Goal: Ask a question

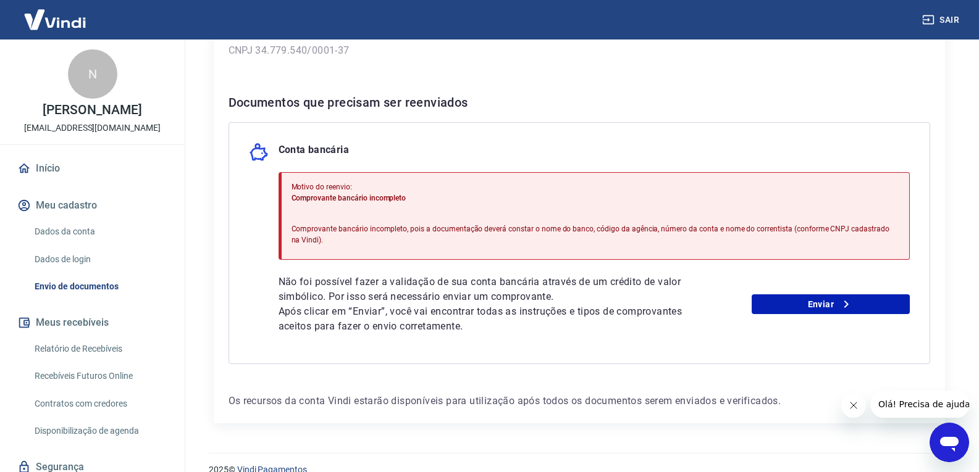
scroll to position [226, 0]
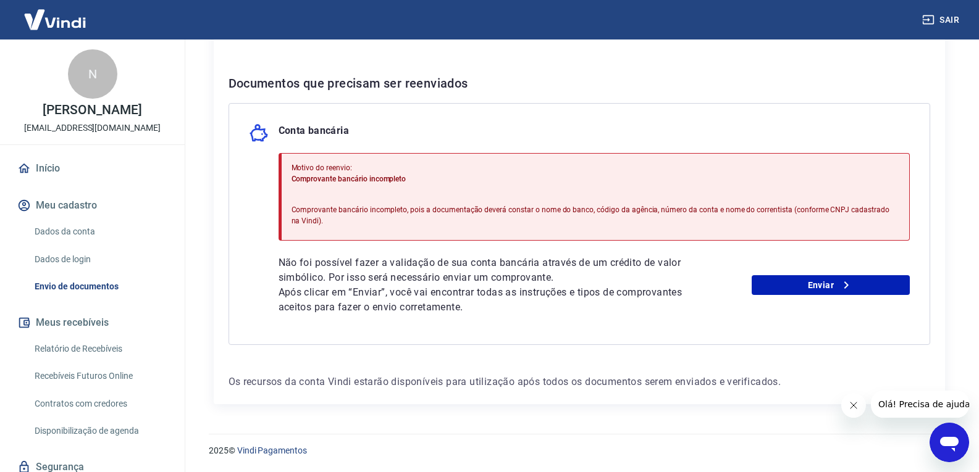
click at [918, 404] on span "Olá! Precisa de ajuda?" at bounding box center [925, 404] width 96 height 10
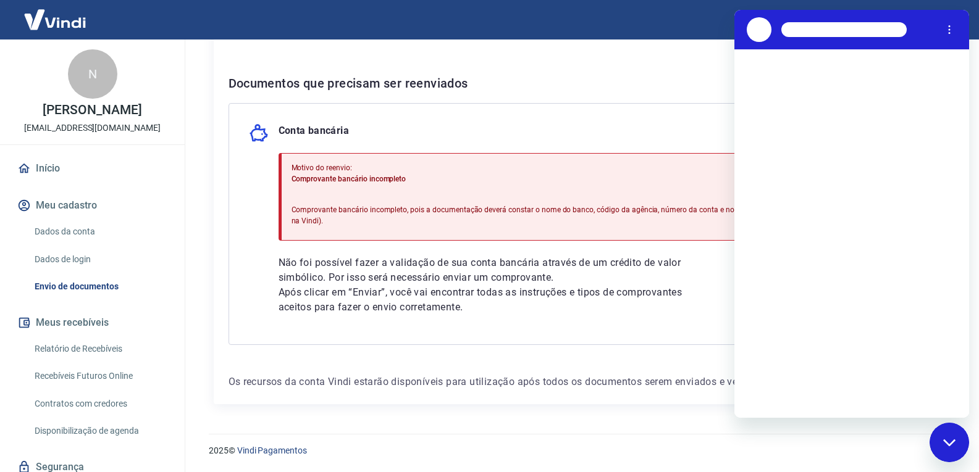
scroll to position [0, 0]
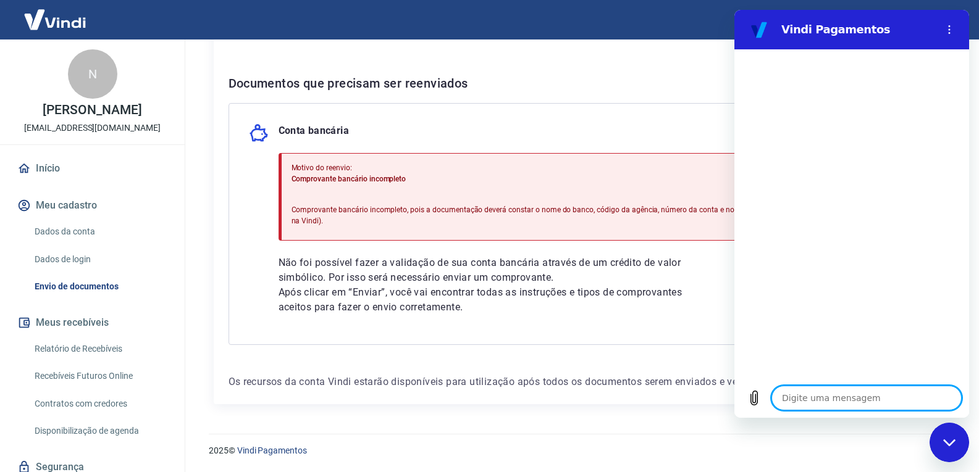
click at [842, 396] on textarea at bounding box center [866, 398] width 190 height 25
type textarea "g"
type textarea "x"
type textarea "ge"
type textarea "x"
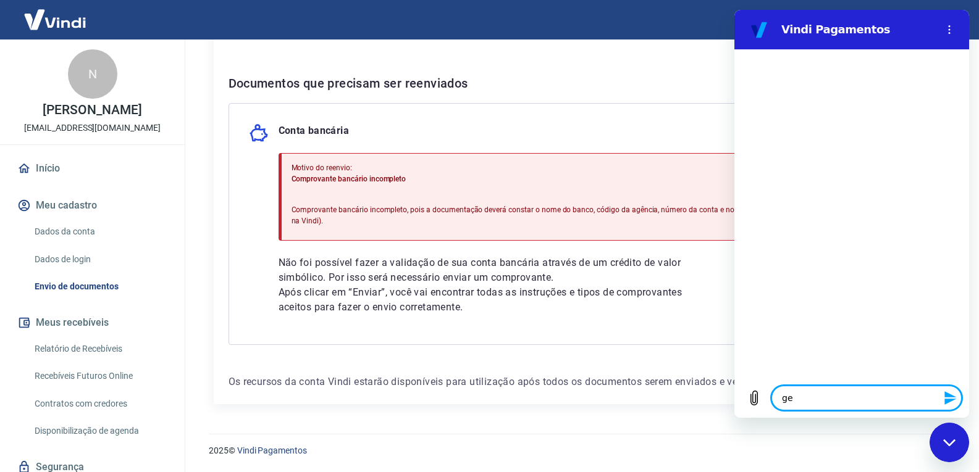
type textarea "gen"
type textarea "x"
type textarea "gent"
type textarea "x"
type textarea "gente"
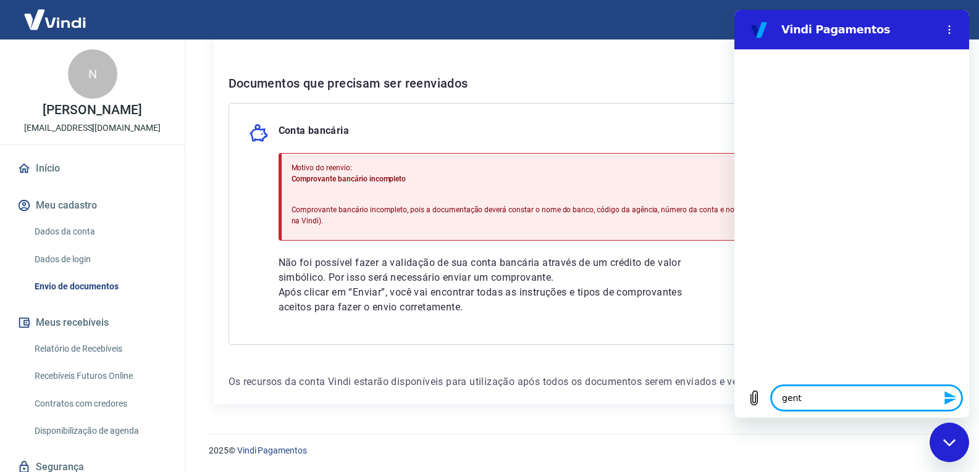
type textarea "x"
type textarea "gente"
type textarea "x"
type textarea "gente n"
type textarea "x"
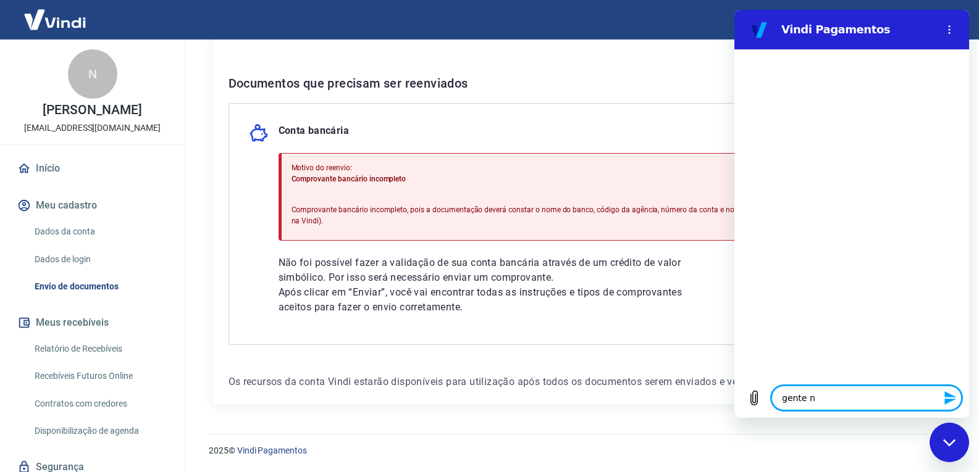
type textarea "gente nã"
type textarea "x"
type textarea "gente nãop"
type textarea "x"
type textarea "gente nãop"
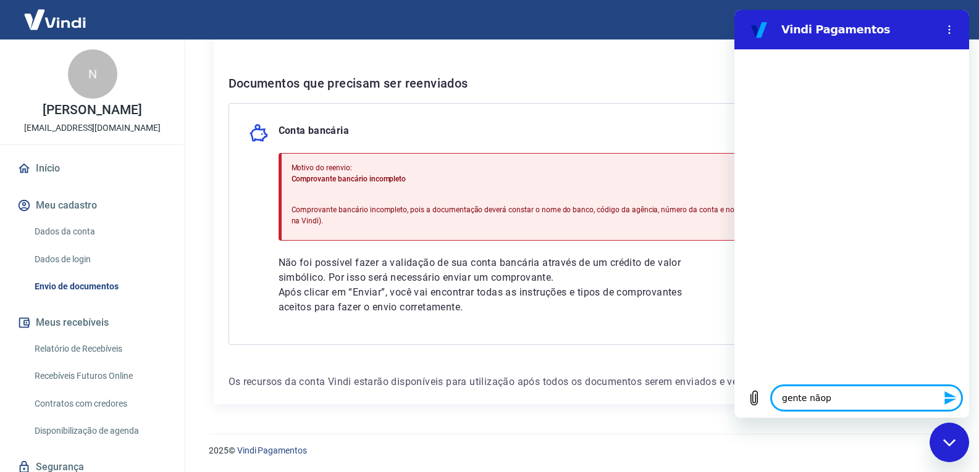
type textarea "x"
type textarea "gente nãop s"
type textarea "x"
type textarea "gente nãop"
type textarea "x"
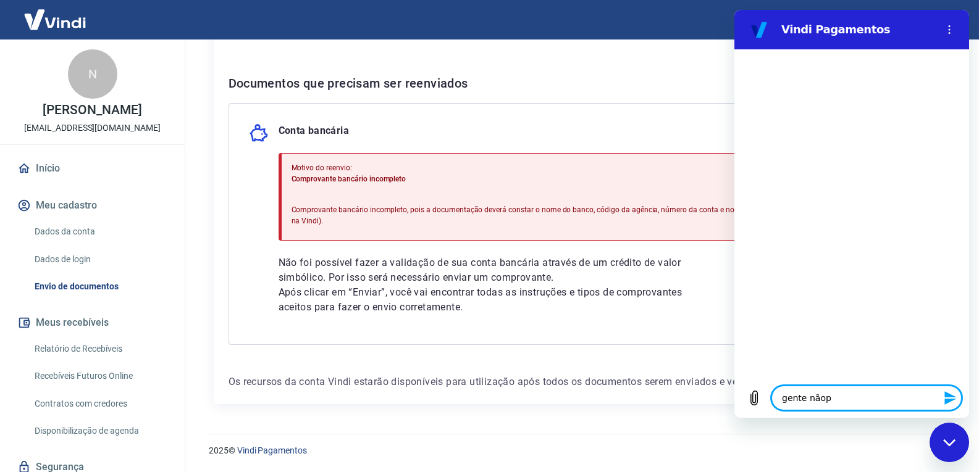
type textarea "gente nãop"
type textarea "x"
type textarea "gente não"
type textarea "x"
type textarea "gente não"
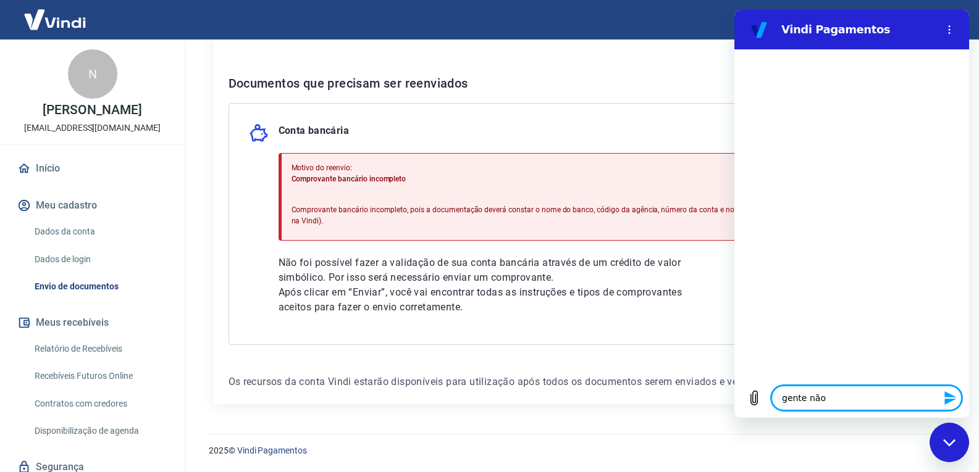
type textarea "x"
type textarea "gente não s"
type textarea "x"
type textarea "gente não se"
type textarea "x"
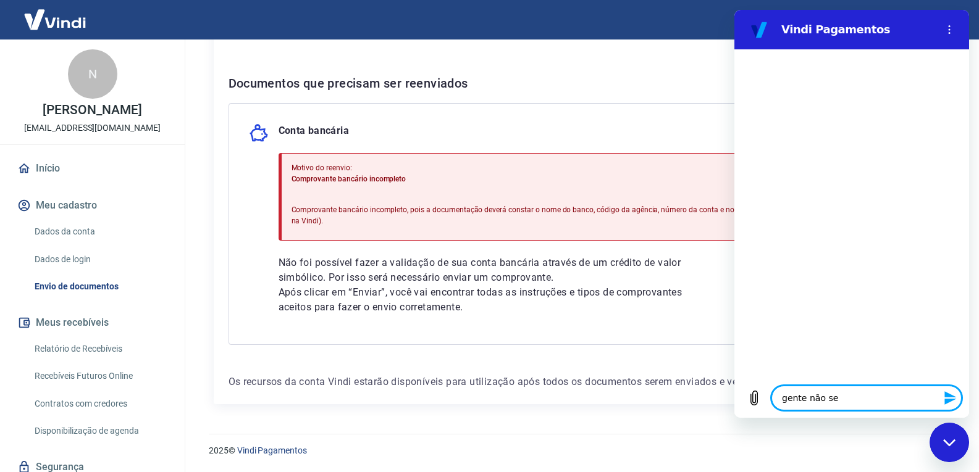
type textarea "gente não sei"
type textarea "x"
type textarea "gente não sei"
type textarea "x"
type textarea "gente não sei m"
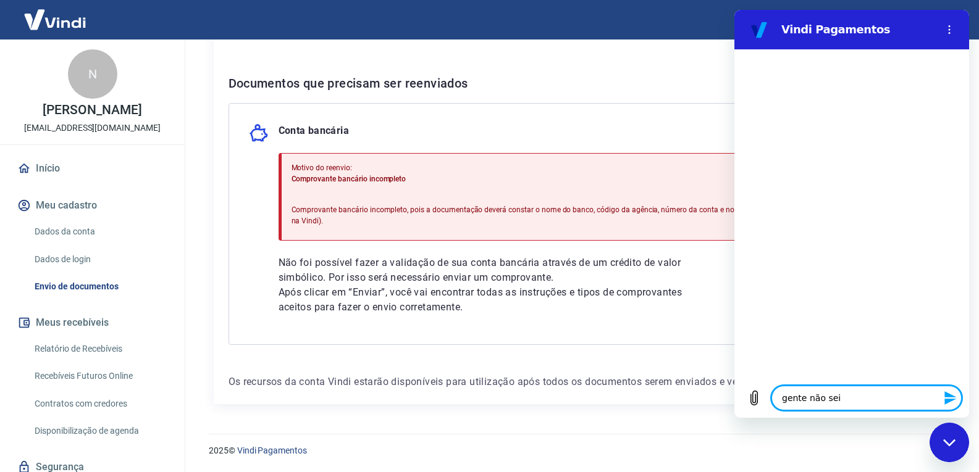
type textarea "x"
type textarea "gente não sei ma"
type textarea "x"
type textarea "gente não sei mai"
type textarea "x"
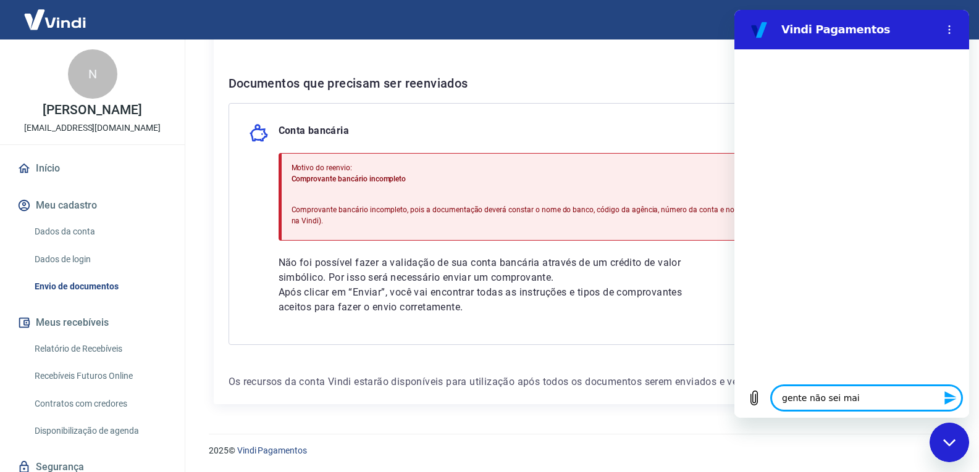
type textarea "gente não sei mais"
type textarea "x"
type textarea "gente não sei mais"
type textarea "x"
type textarea "gente não sei mais q"
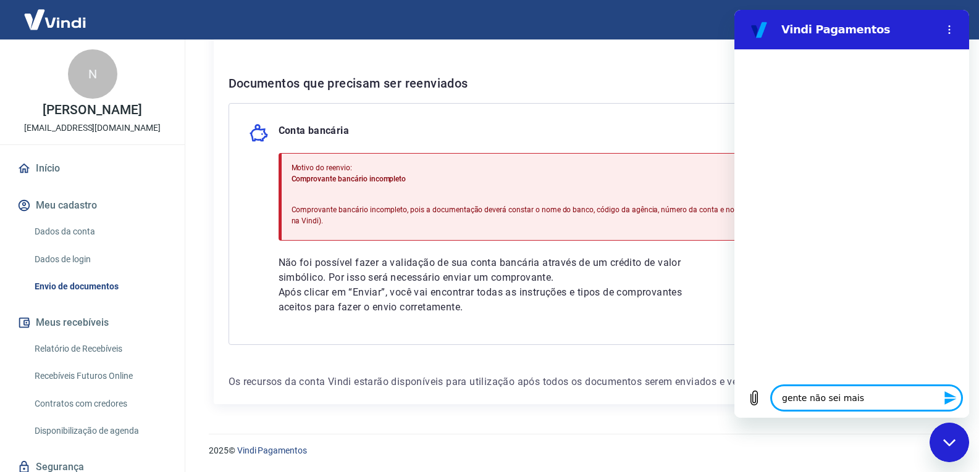
type textarea "x"
type textarea "gente não sei mais q"
type textarea "x"
type textarea "gente não sei mais q o"
type textarea "x"
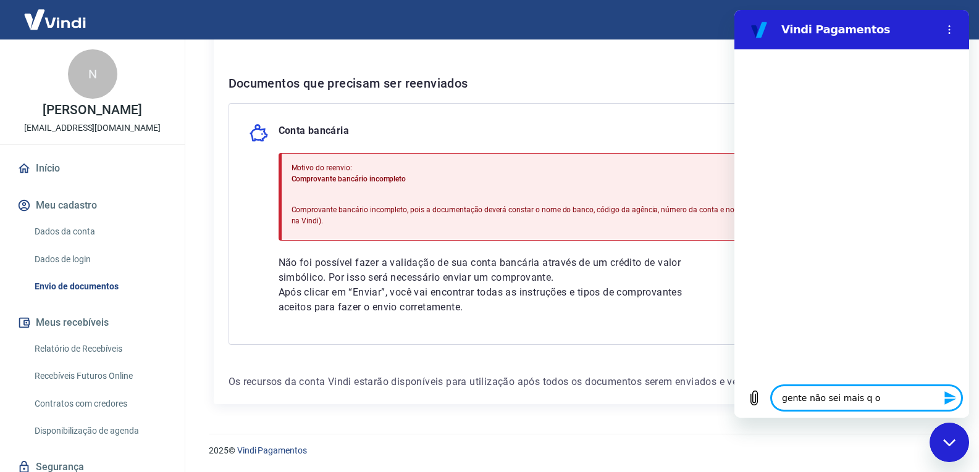
type textarea "gente não sei mais q"
type textarea "x"
type textarea "gente não sei mais q f"
type textarea "x"
type textarea "gente não sei mais q fo"
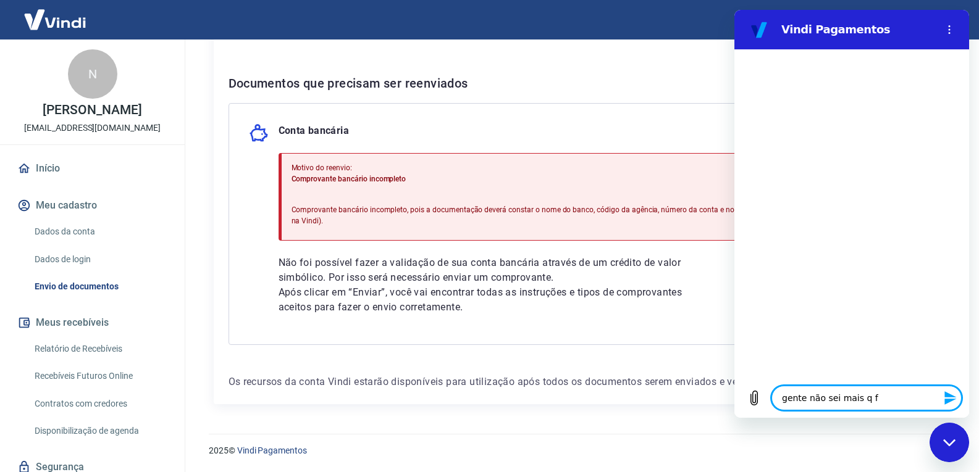
type textarea "x"
type textarea "gente não sei mais q foc"
type textarea "x"
type textarea "gente não sei mais q focui"
type textarea "x"
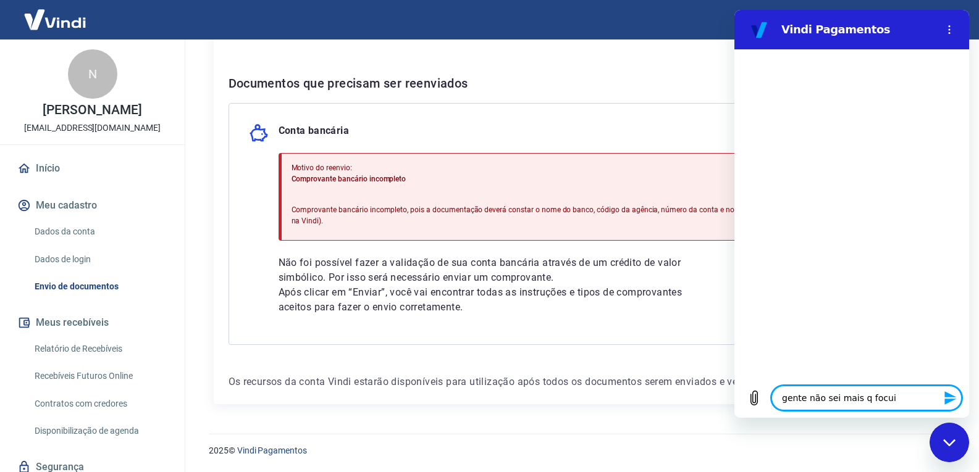
type textarea "gente não sei mais q focu"
type textarea "x"
type textarea "gente não sei mais q foc"
type textarea "x"
type textarea "gente não sei mais q fo"
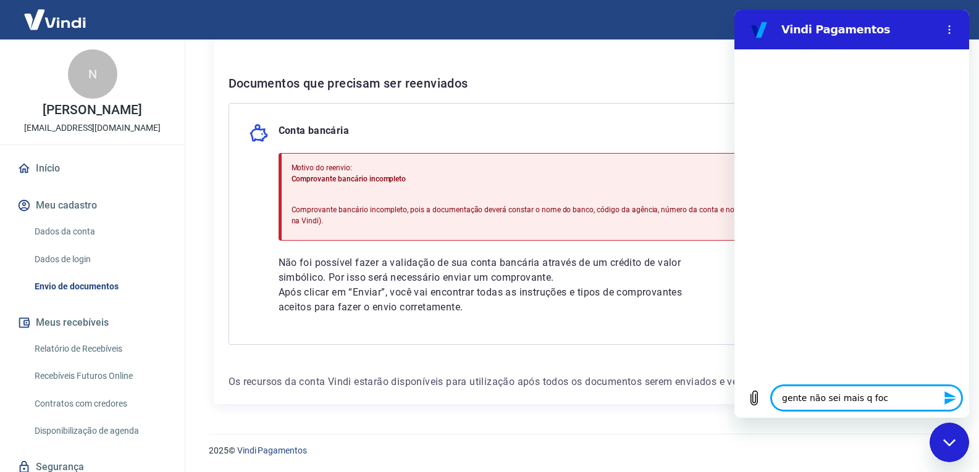
type textarea "x"
type textarea "gente não sei mais q f"
type textarea "x"
type textarea "gente não sei mais q fd"
type textarea "x"
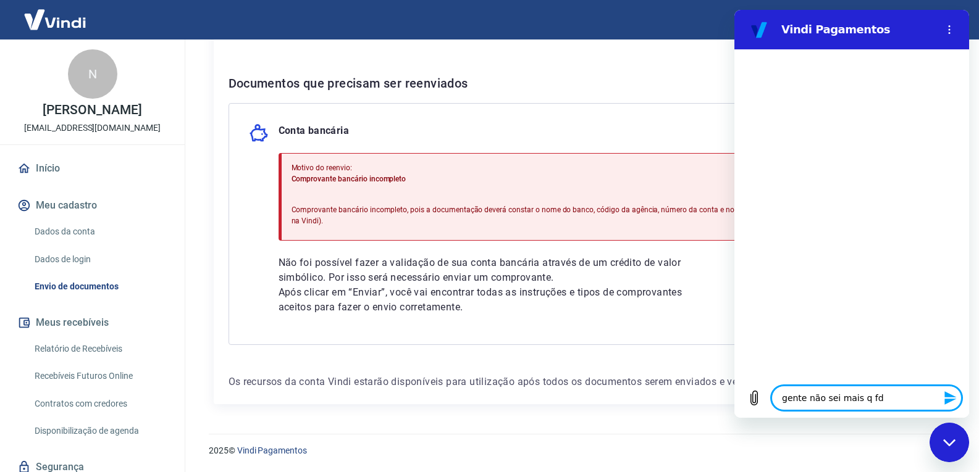
type textarea "gente não sei mais q fdo"
type textarea "x"
type textarea "gente não sei mais q fd"
type textarea "x"
type textarea "gente não sei mais q f"
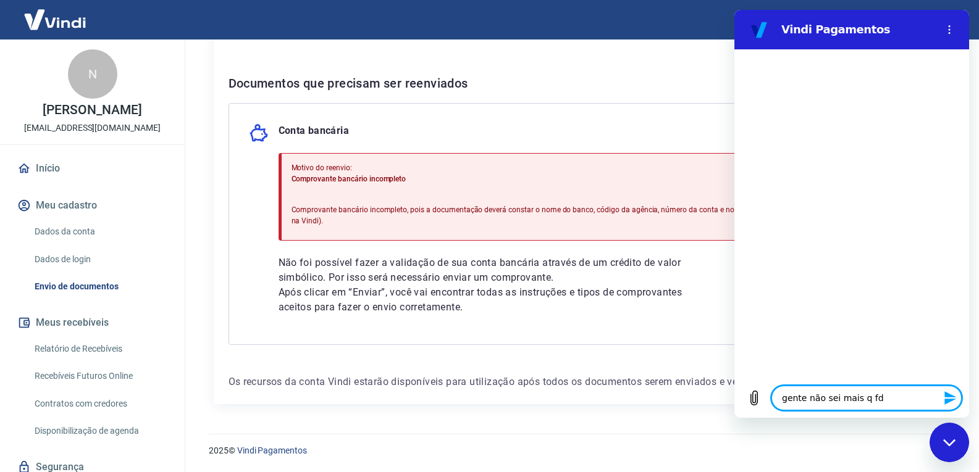
type textarea "x"
type textarea "gente não sei mais q"
type textarea "x"
type textarea "gente não sei mais q d"
type textarea "x"
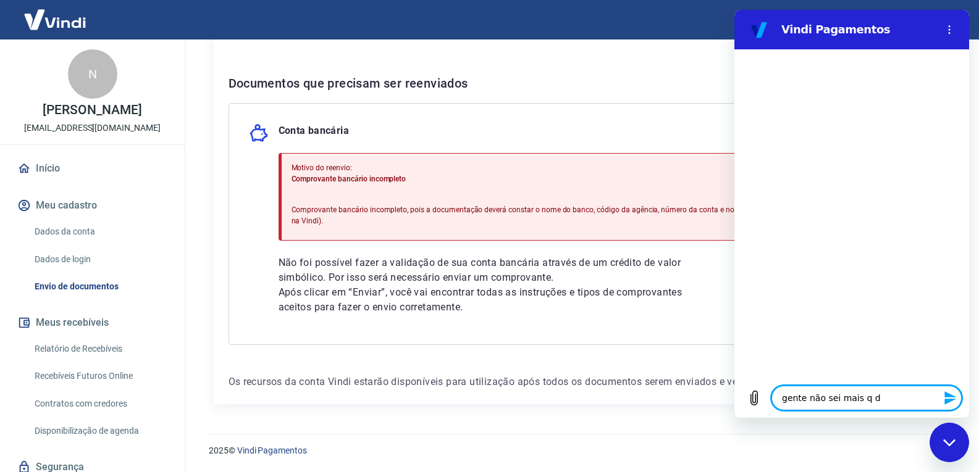
type textarea "gente não sei mais q do"
type textarea "x"
type textarea "gente não sei mais q doc"
type textarea "x"
type textarea "gente não sei mais q docu"
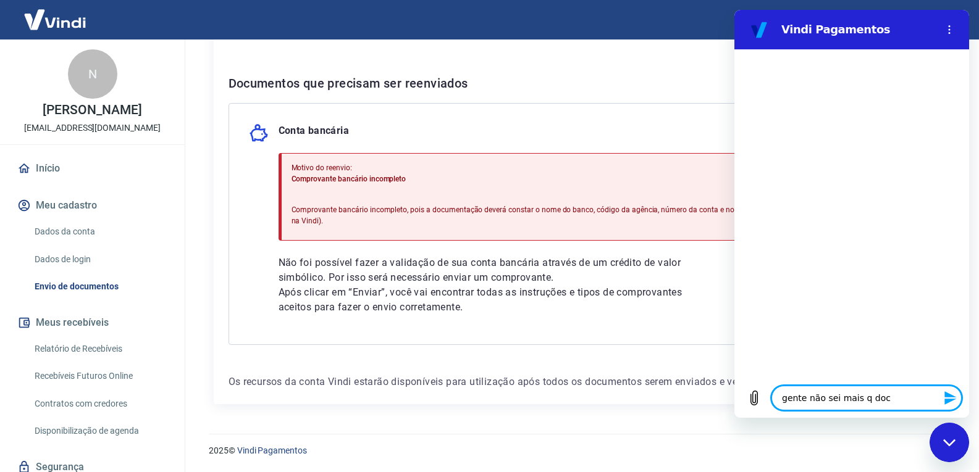
type textarea "x"
type textarea "gente não sei mais q docum"
type textarea "x"
type textarea "gente não sei mais q docume"
type textarea "x"
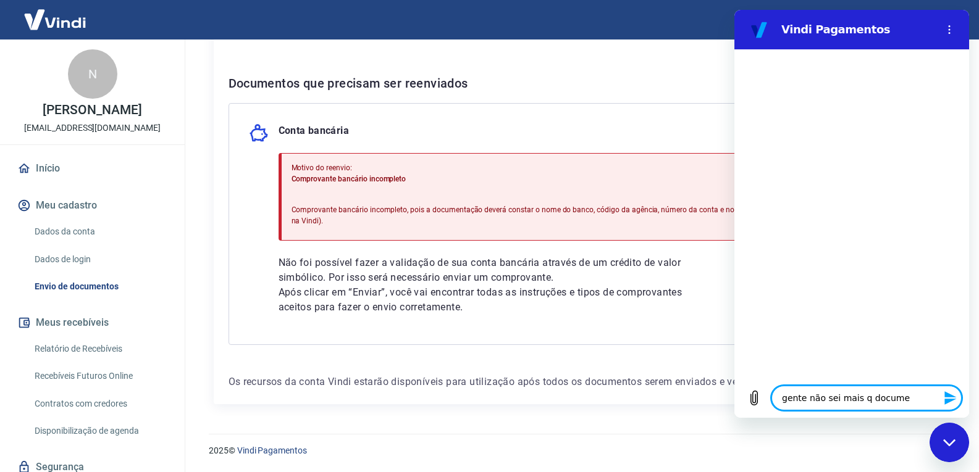
type textarea "gente não sei mais q documen"
type textarea "x"
type textarea "gente não sei mais q document"
type textarea "x"
type textarea "gente não sei mais q documento"
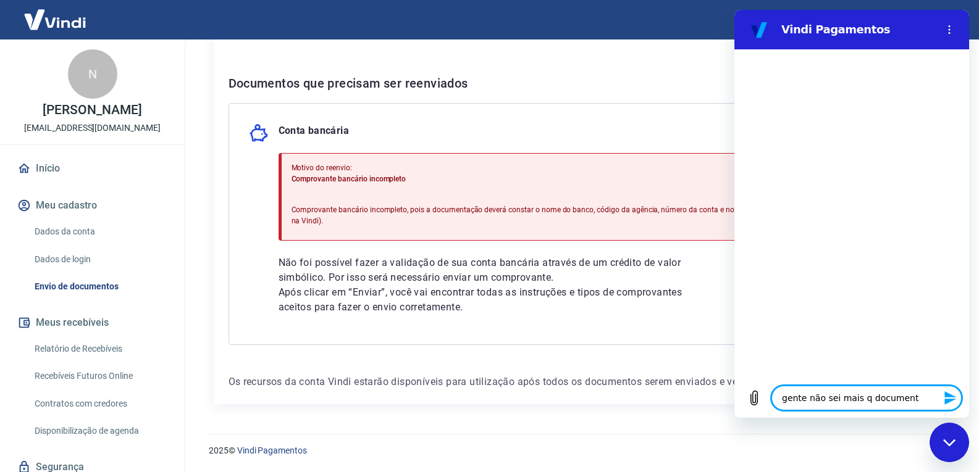
type textarea "x"
type textarea "gente não sei mais q documento"
type textarea "x"
type textarea "gente não sei mais q documento m"
type textarea "x"
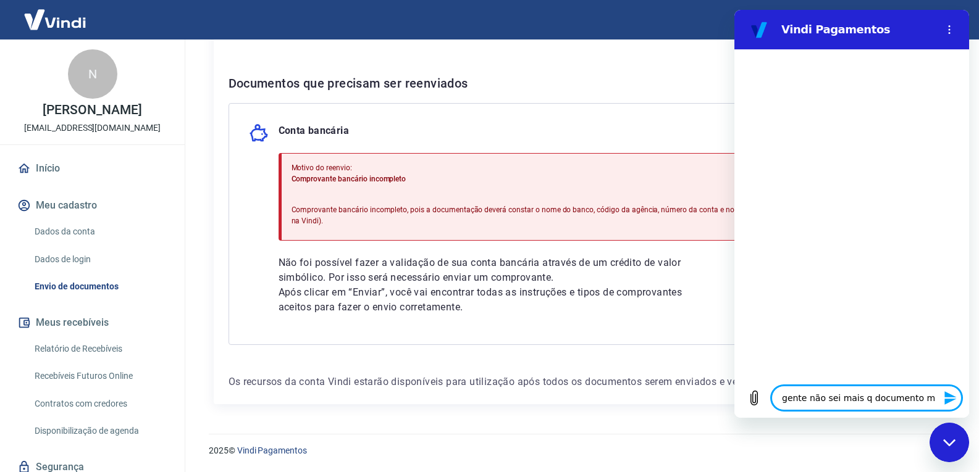
type textarea "gente não sei mais q documento ma"
type textarea "x"
type textarea "gente não sei mais q documento man"
type textarea "x"
type textarea "gente não sei mais q documento mand"
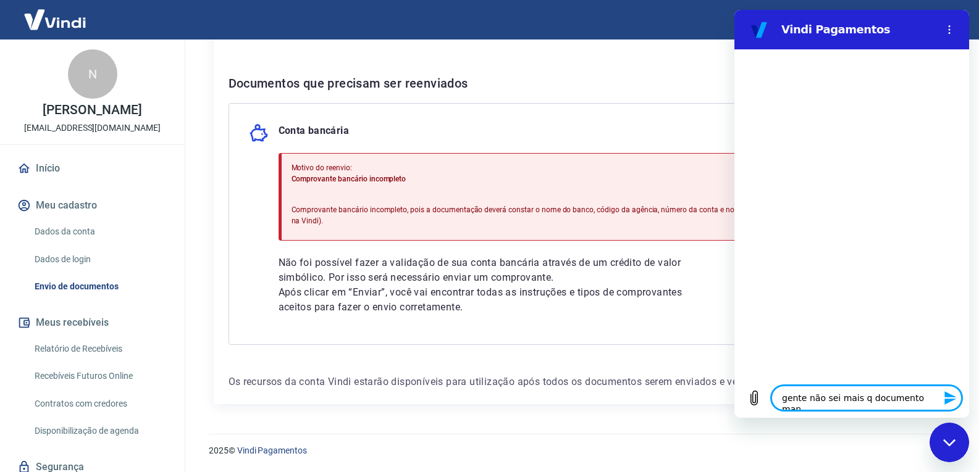
type textarea "x"
type textarea "gente não sei mais q documento manda"
type textarea "x"
type textarea "gente não sei mais q documento mandar"
type textarea "x"
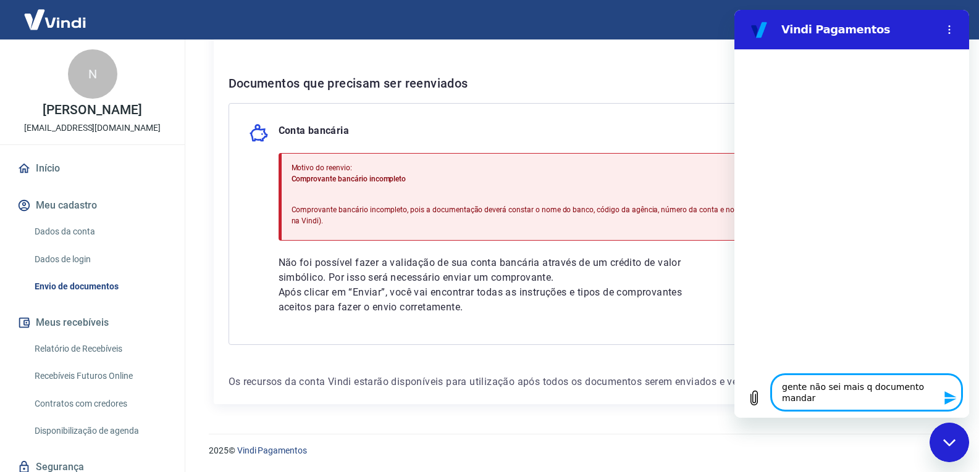
type textarea "gente não sei mais q documento mandar"
type textarea "x"
type textarea "gente não sei mais q documento mandar p"
type textarea "x"
type textarea "gente não sei mais q documento mandar pr"
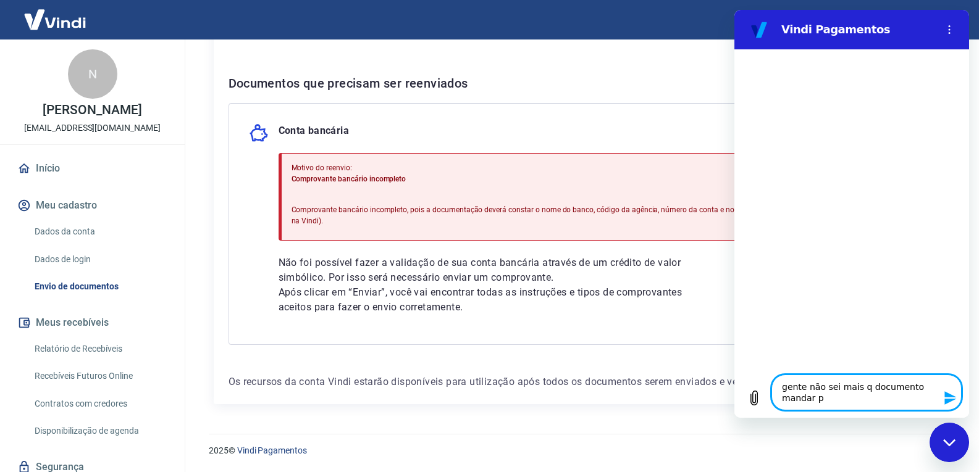
type textarea "x"
type textarea "gente não sei mais q documento mandar pra"
type textarea "x"
type textarea "gente não sei mais q documento mandar pra"
type textarea "x"
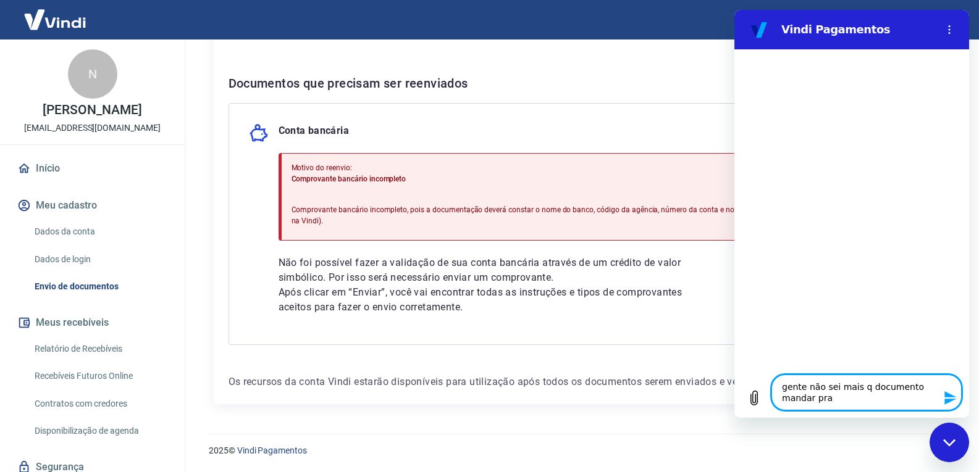
type textarea "gente não sei mais q documento mandar pra"
type textarea "x"
type textarea "gente não sei mais q documento mandar pra f"
type textarea "x"
type textarea "gente não sei mais q documento mandar pra fa"
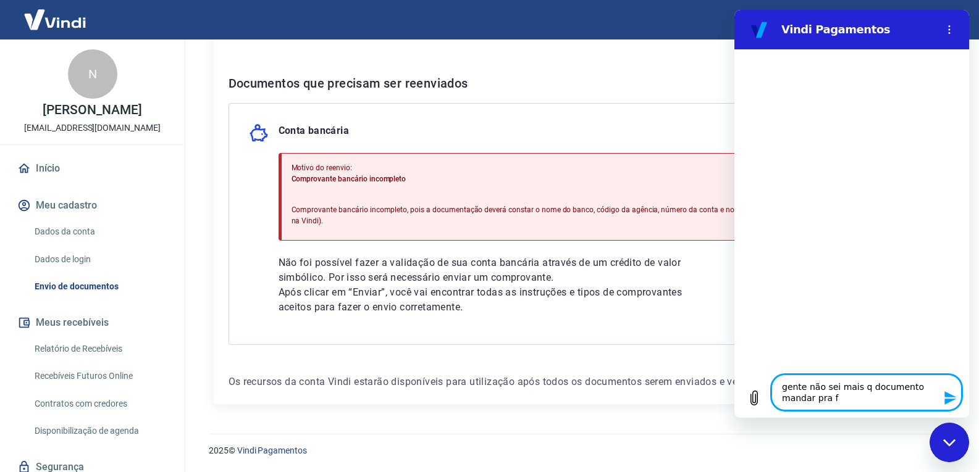
type textarea "x"
type textarea "gente não sei mais q documento mandar pra faz"
type textarea "x"
type textarea "gente não sei mais q documento mandar pra faze"
type textarea "x"
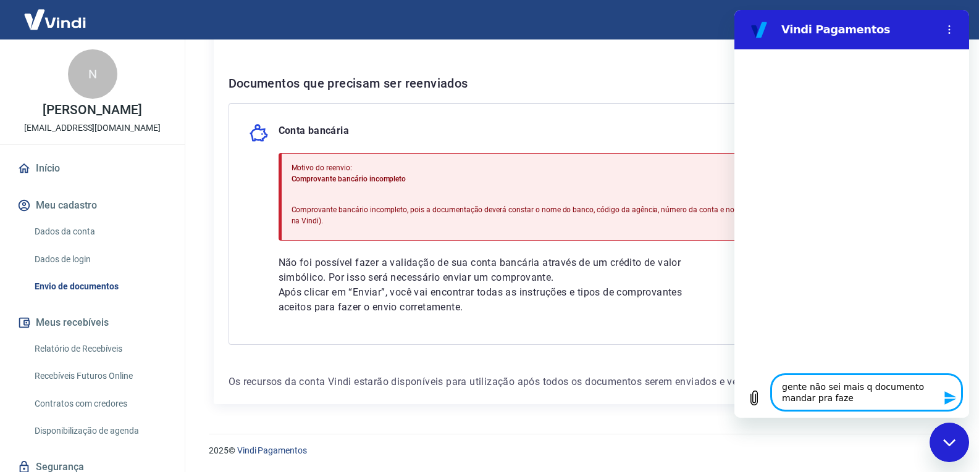
type textarea "gente não sei mais q documento mandar pra fazer"
type textarea "x"
type textarea "gente não sei mais q documento mandar pra fazer"
type textarea "x"
type textarea "gente não sei mais q documento mandar pra fazer a"
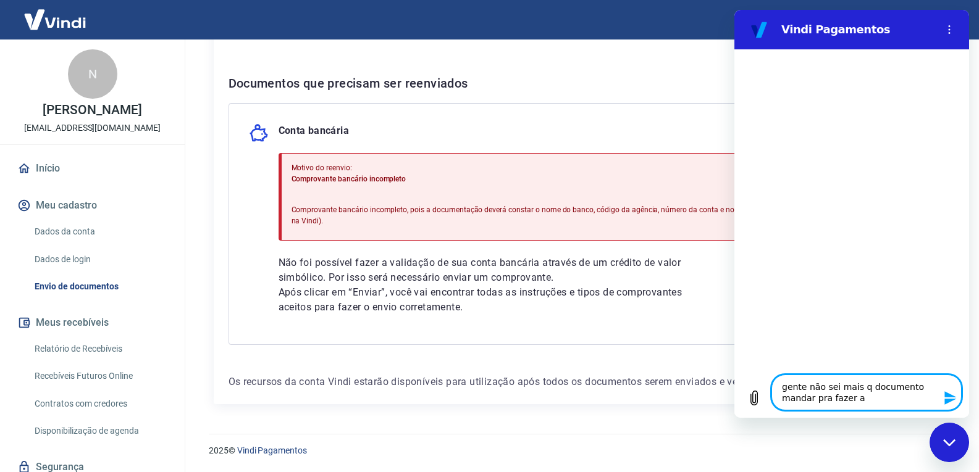
type textarea "x"
type textarea "gente não sei mais q documento mandar pra fazer a"
type textarea "x"
type textarea "gente não sei mais q documento mandar pra fazer a v"
type textarea "x"
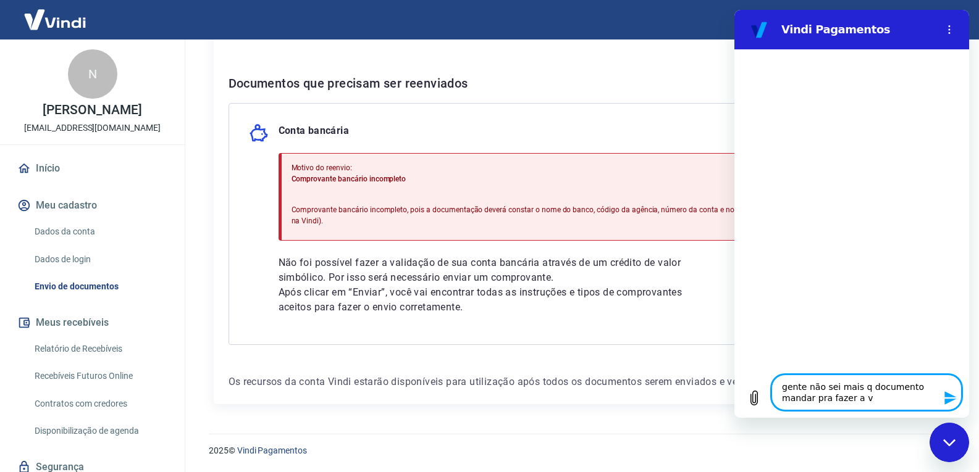
type textarea "gente não sei mais q documento mandar pra fazer a ve"
type textarea "x"
type textarea "gente não sei mais q documento mandar pra fazer a ver"
type textarea "x"
type textarea "gente não sei mais q documento mandar pra fazer a veri"
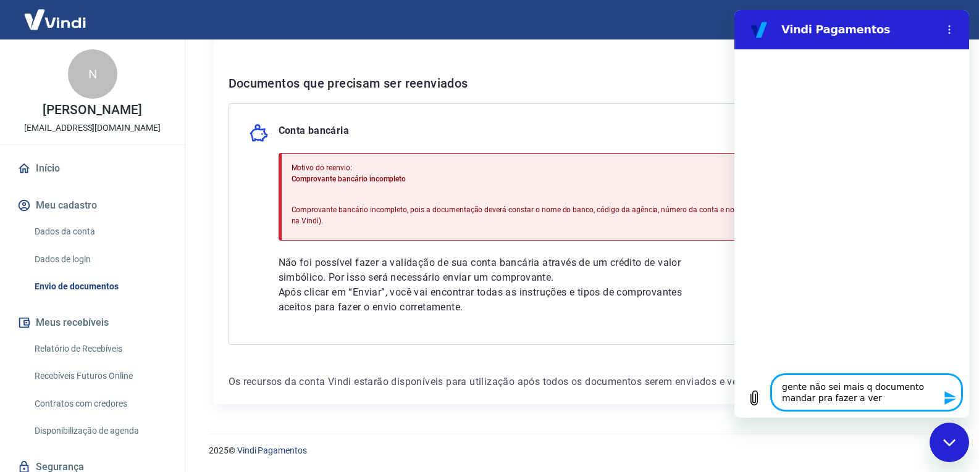
type textarea "x"
type textarea "gente não sei mais q documento mandar pra fazer a verif"
type textarea "x"
type textarea "gente não sei mais q documento mandar pra fazer a verifi"
type textarea "x"
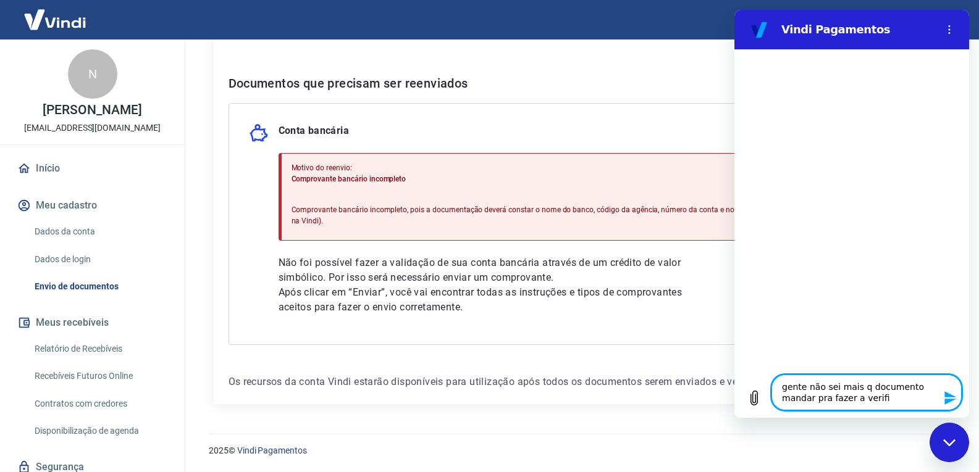
type textarea "gente não sei mais q documento mandar pra fazer a verific"
type textarea "x"
type textarea "gente não sei mais q documento mandar pra fazer a verifica"
type textarea "x"
type textarea "gente não sei mais q documento mandar pra fazer a verificaç"
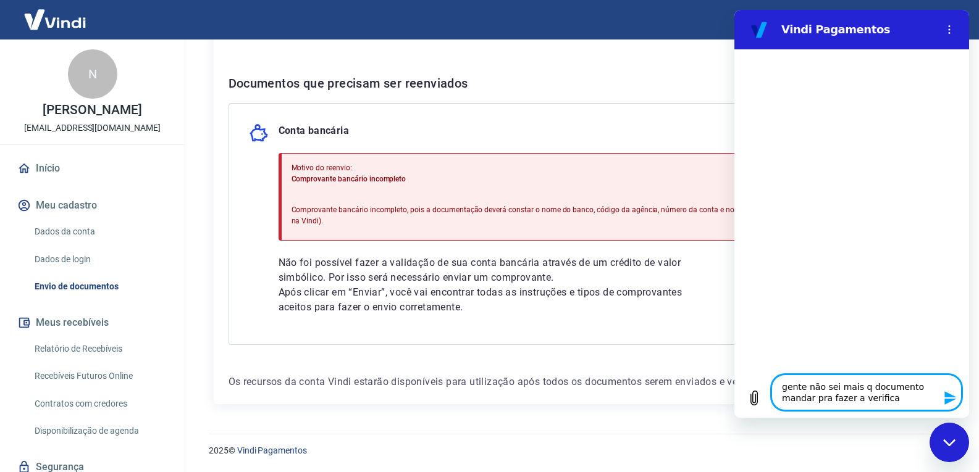
type textarea "x"
type textarea "gente não sei mais q documento mandar pra fazer a verificaçã"
type textarea "x"
type textarea "gente não sei mais q documento mandar pra fazer a verificação"
type textarea "x"
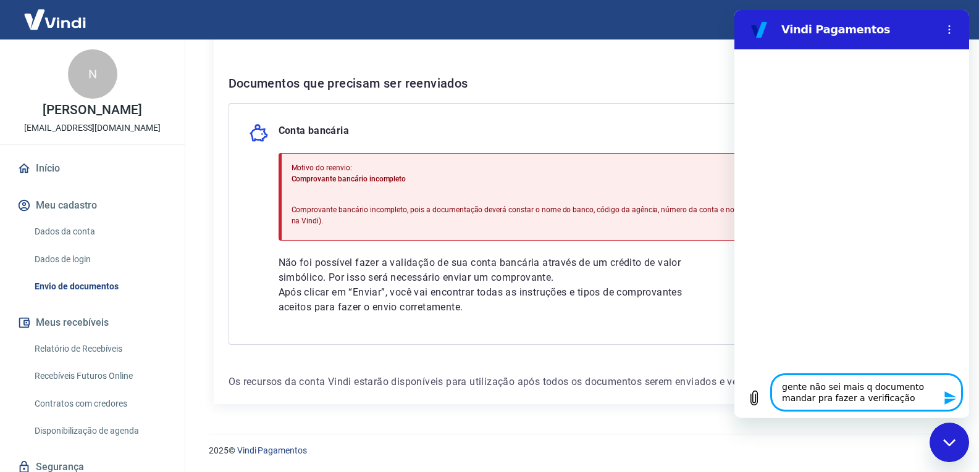
type textarea "gente não sei mais q documento mandar pra fazer a verificação"
type textarea "x"
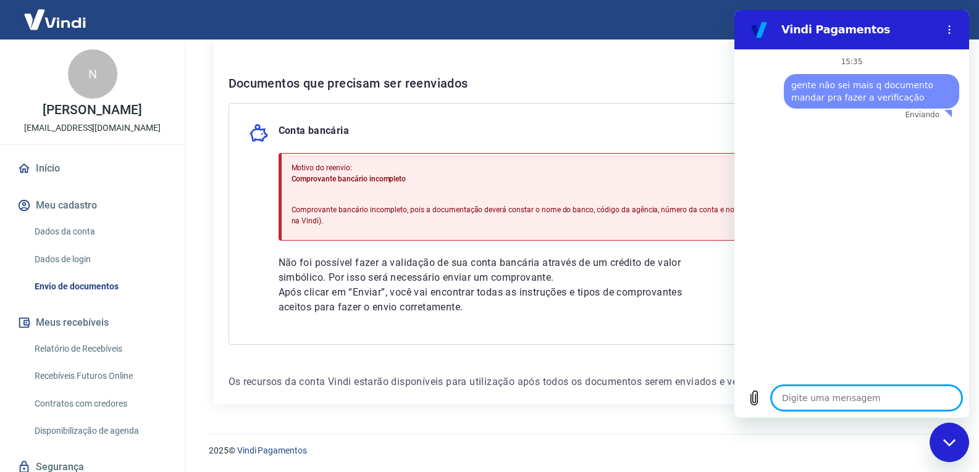
type textarea "x"
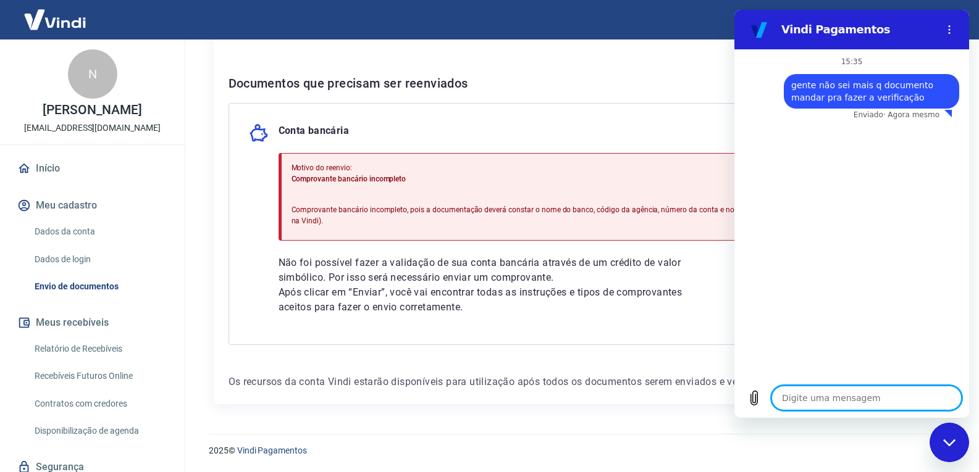
type textarea "p"
type textarea "x"
type textarea "pr"
type textarea "x"
type textarea "pre"
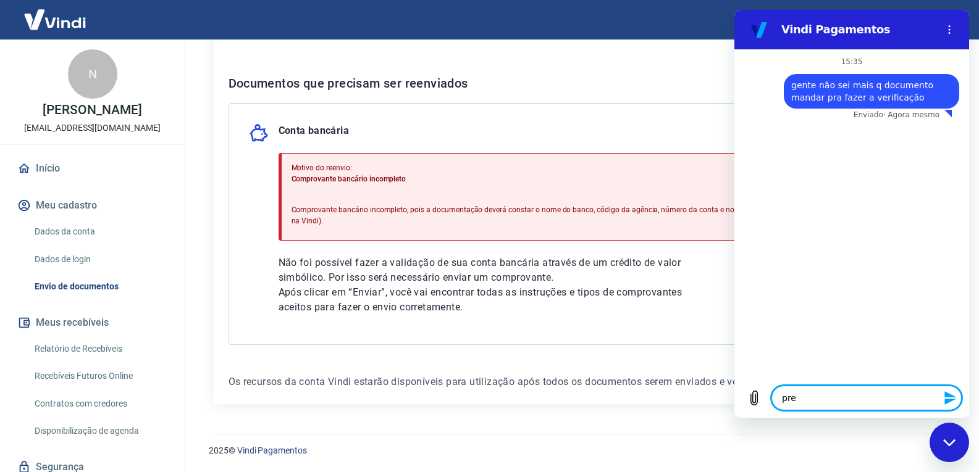
type textarea "x"
type textarea "prec"
type textarea "x"
type textarea "preci"
type textarea "x"
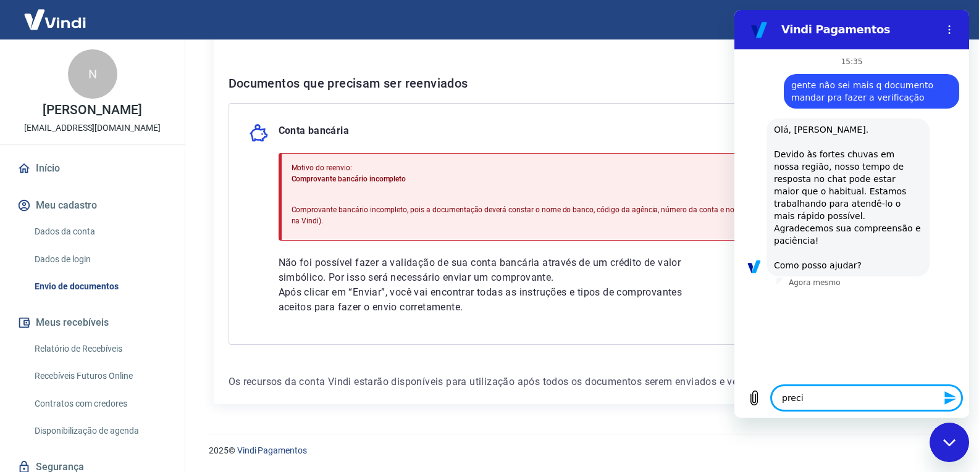
type textarea "precio"
type textarea "x"
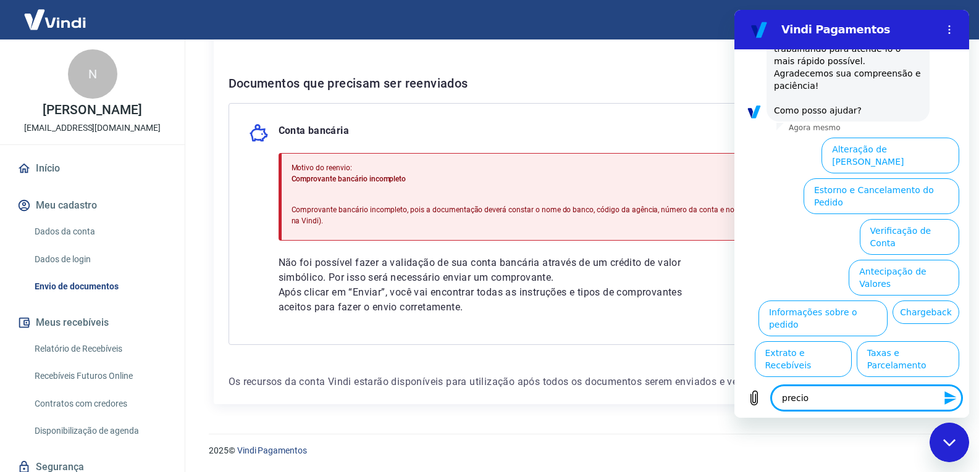
scroll to position [154, 0]
type textarea "x"
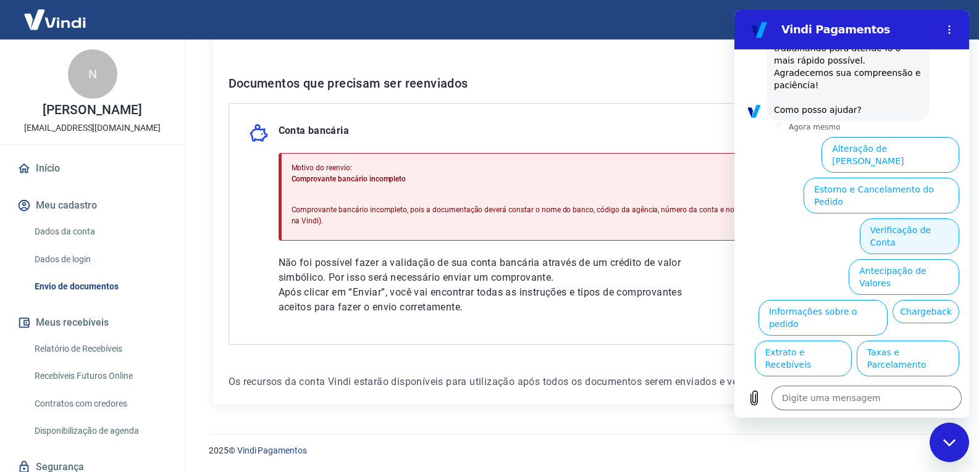
click at [923, 219] on button "Verificação de Conta" at bounding box center [908, 237] width 99 height 36
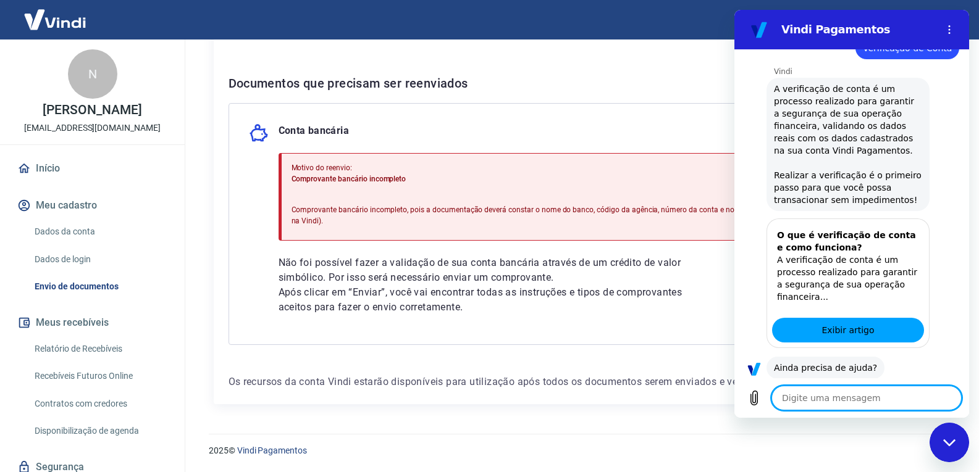
scroll to position [277, 0]
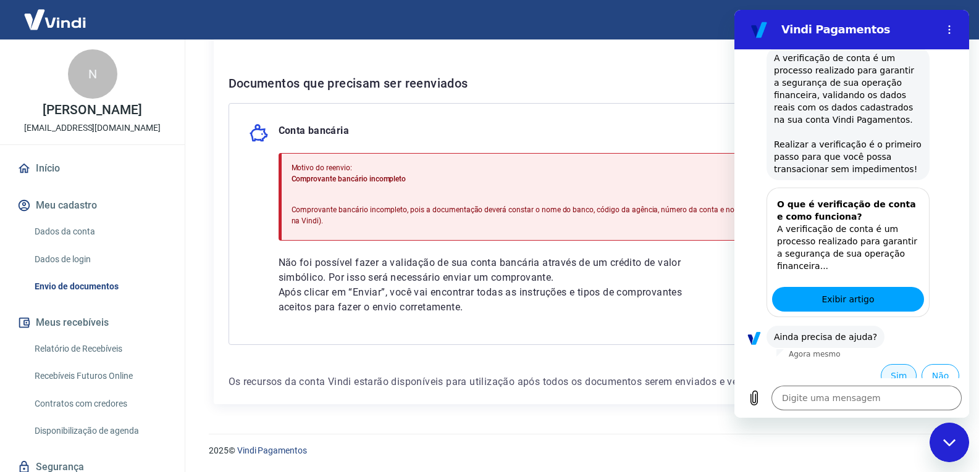
click at [892, 364] on button "Sim" at bounding box center [898, 375] width 36 height 23
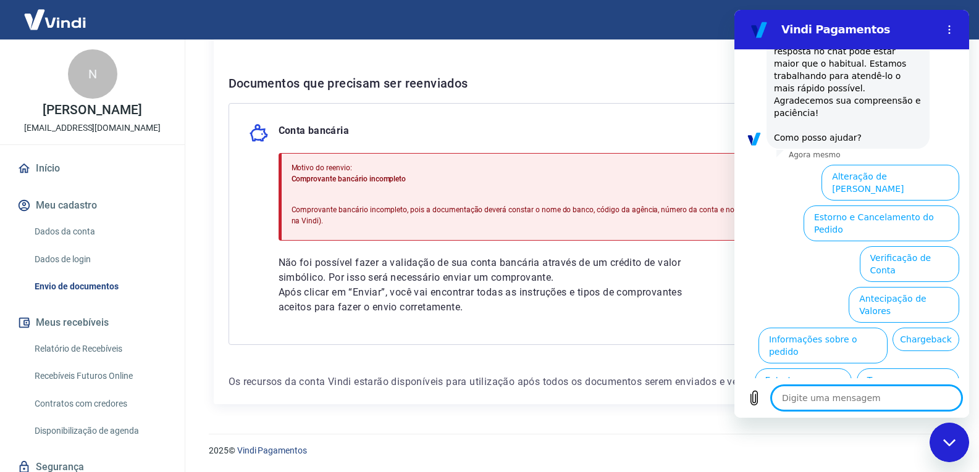
scroll to position [698, 0]
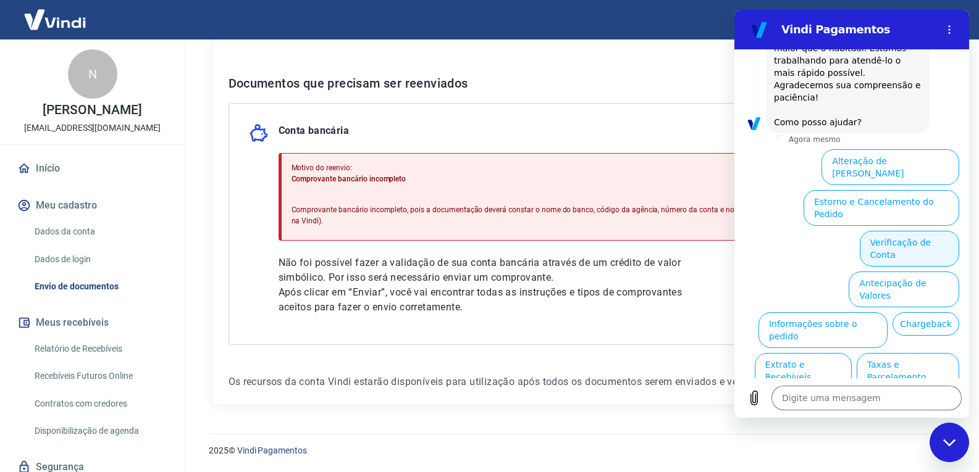
click at [876, 231] on button "Verificação de Conta" at bounding box center [908, 249] width 99 height 36
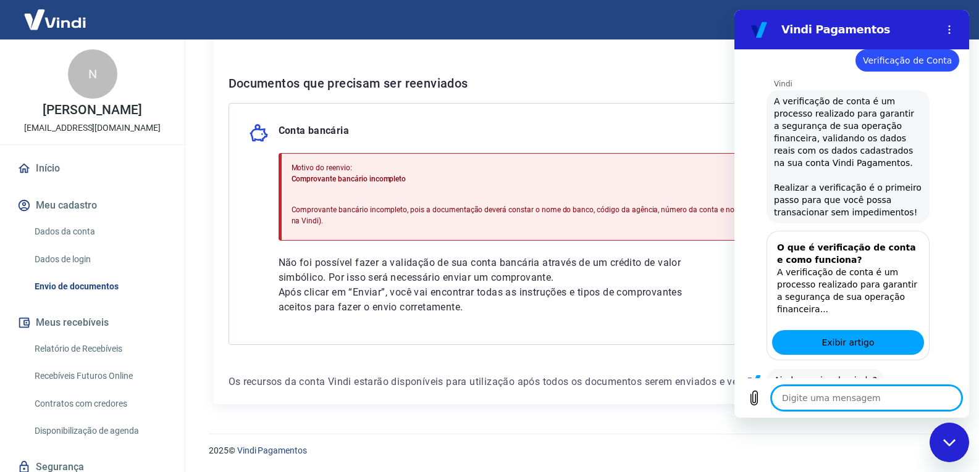
scroll to position [820, 0]
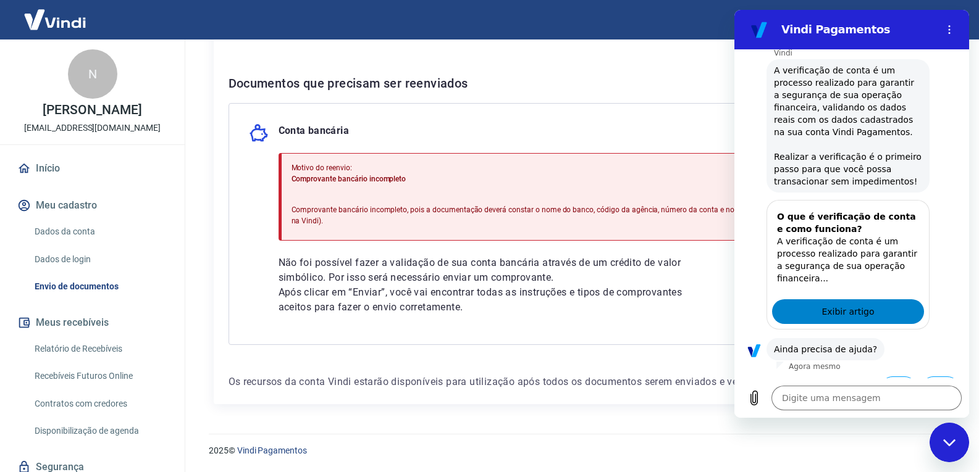
click at [838, 304] on span "Exibir artigo" at bounding box center [847, 311] width 52 height 15
click at [884, 377] on button "Sim" at bounding box center [898, 388] width 36 height 23
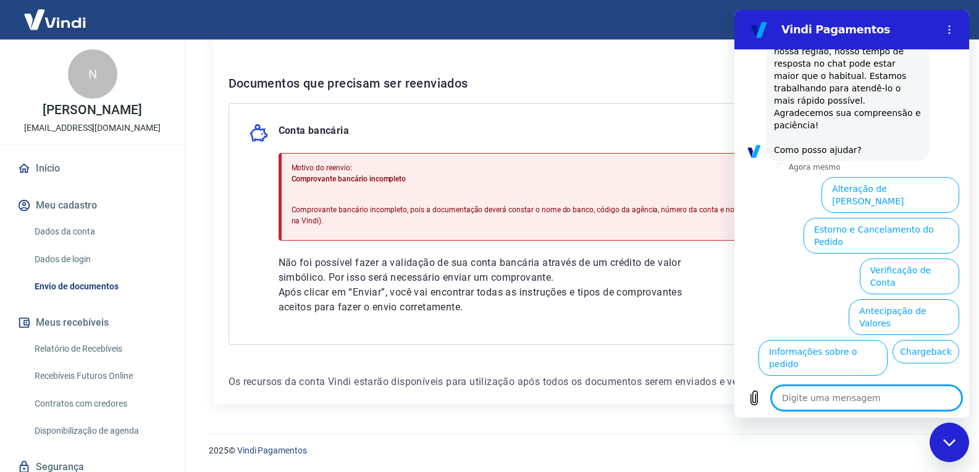
scroll to position [1241, 0]
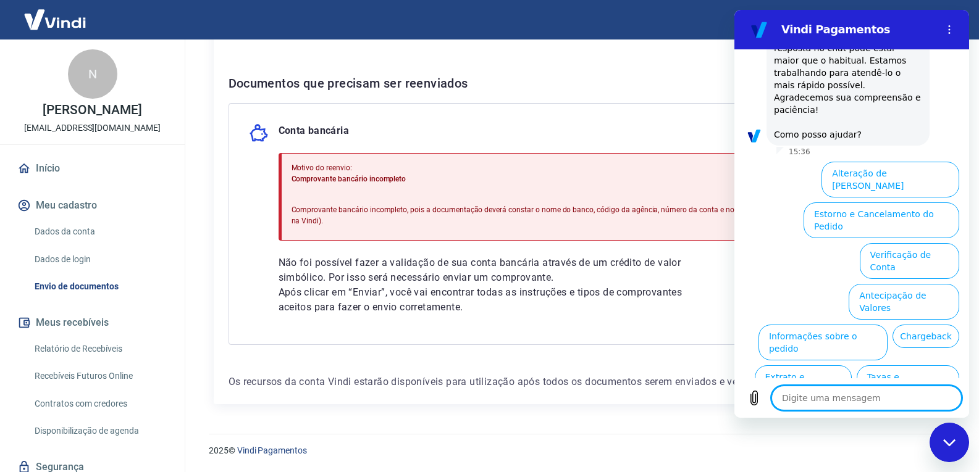
type textarea "x"
